Goal: Navigation & Orientation: Find specific page/section

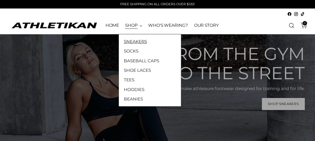
click at [130, 40] on link "SNEAKERS" at bounding box center [150, 41] width 52 height 7
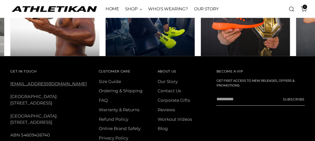
scroll to position [376, 0]
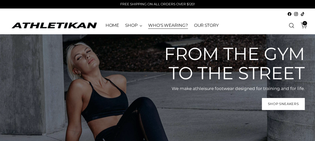
click at [171, 25] on link "WHO'S WEARING?" at bounding box center [168, 25] width 40 height 11
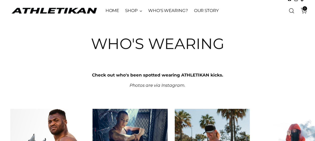
scroll to position [25, 0]
